Goal: Use online tool/utility: Use online tool/utility

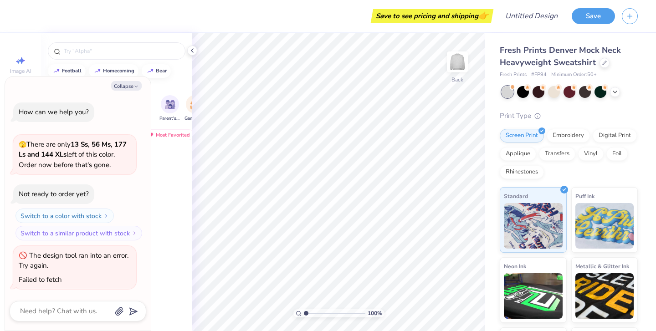
scroll to position [7304, 0]
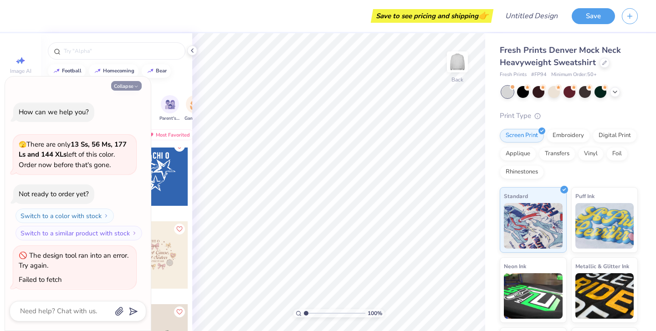
click at [136, 87] on polyline "button" at bounding box center [136, 86] width 3 height 1
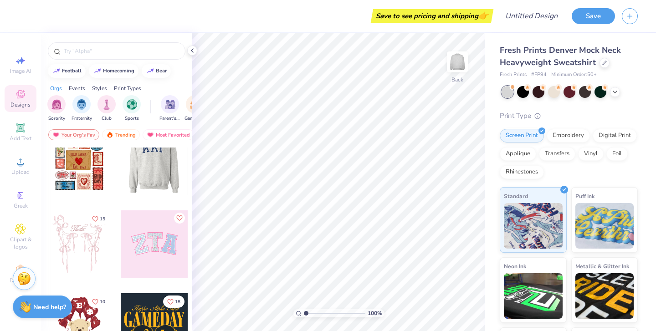
scroll to position [21, 0]
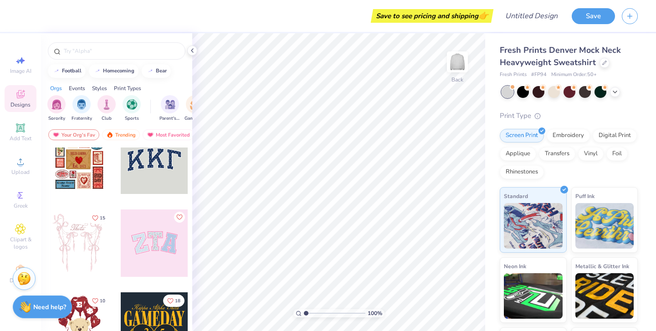
click at [159, 238] on div at bounding box center [154, 243] width 67 height 67
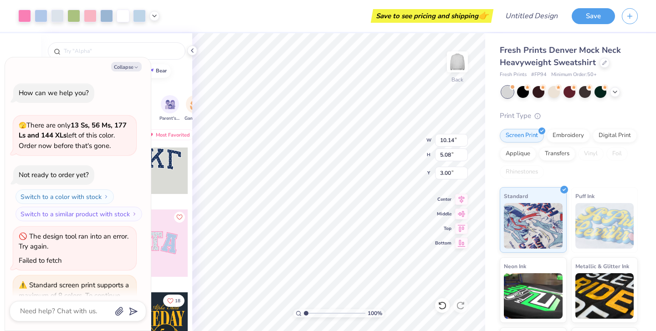
scroll to position [71, 0]
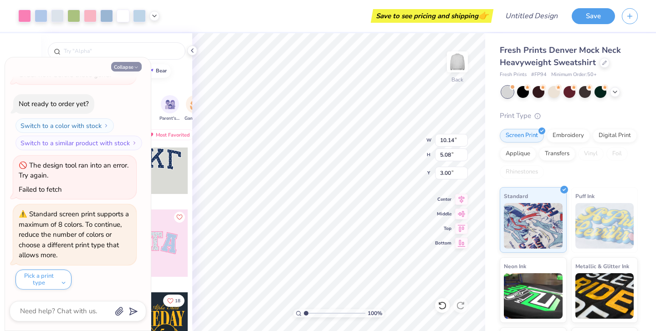
click at [125, 64] on button "Collapse" at bounding box center [126, 67] width 31 height 10
type textarea "x"
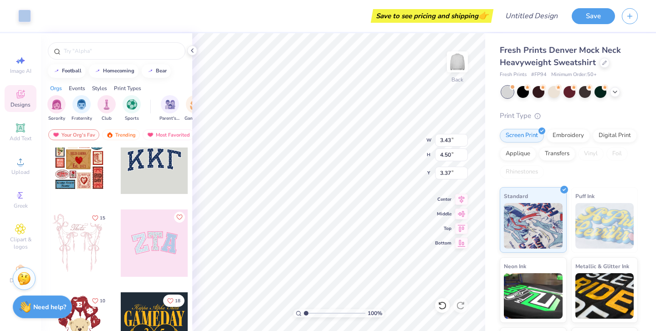
type input "3.28"
type input "3.00"
type input "3.11"
type input "4.05"
type input "3.13"
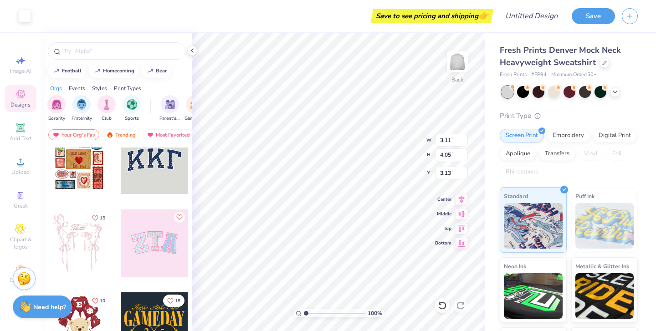
type input "3.10"
type input "3.00"
type input "10.14"
type input "5.08"
